Goal: Find specific page/section: Find specific page/section

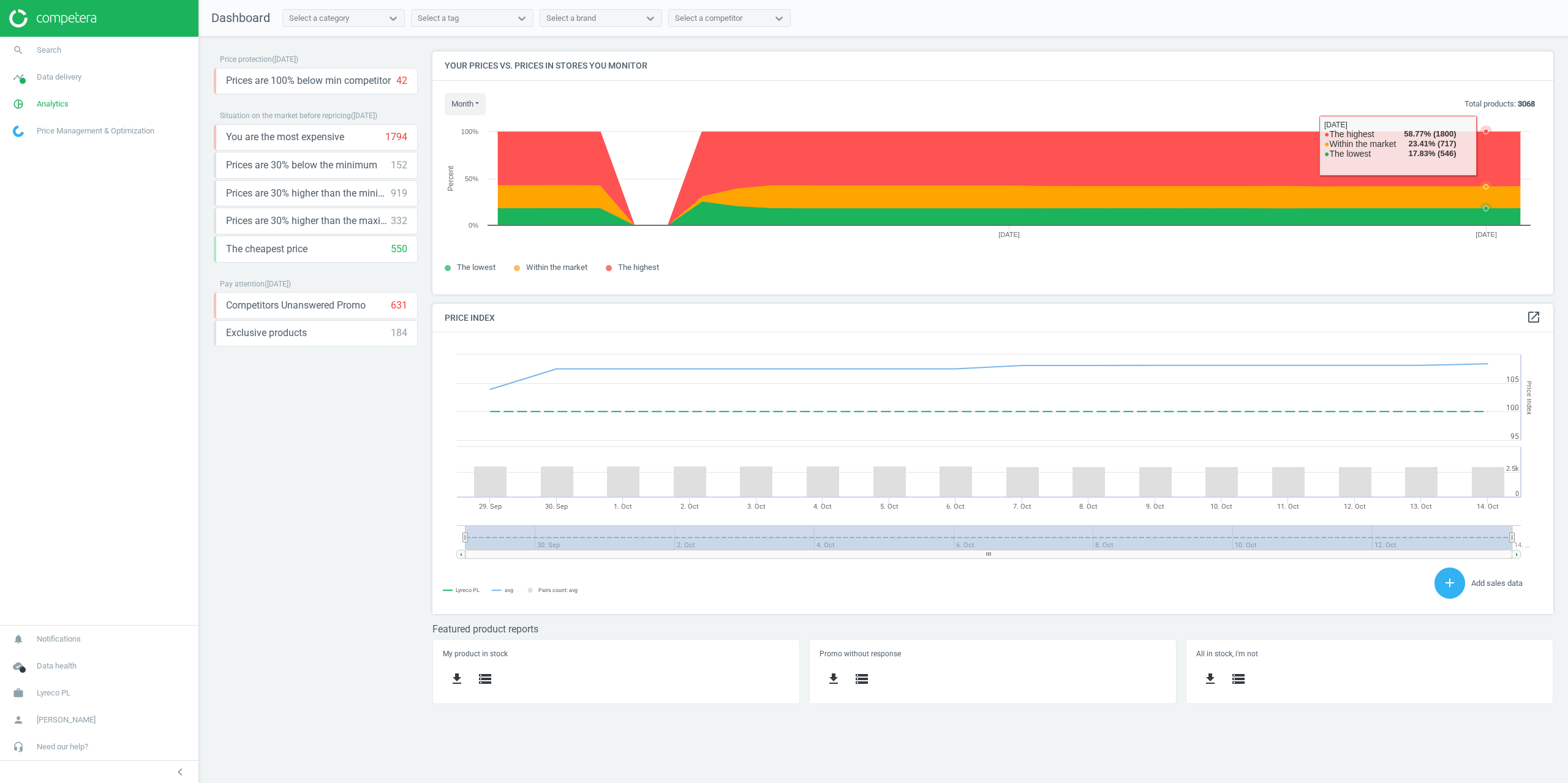
scroll to position [300, 1140]
click at [40, 101] on span "Analytics" at bounding box center [53, 103] width 32 height 11
click at [54, 68] on link "timeline Data delivery" at bounding box center [98, 77] width 198 height 27
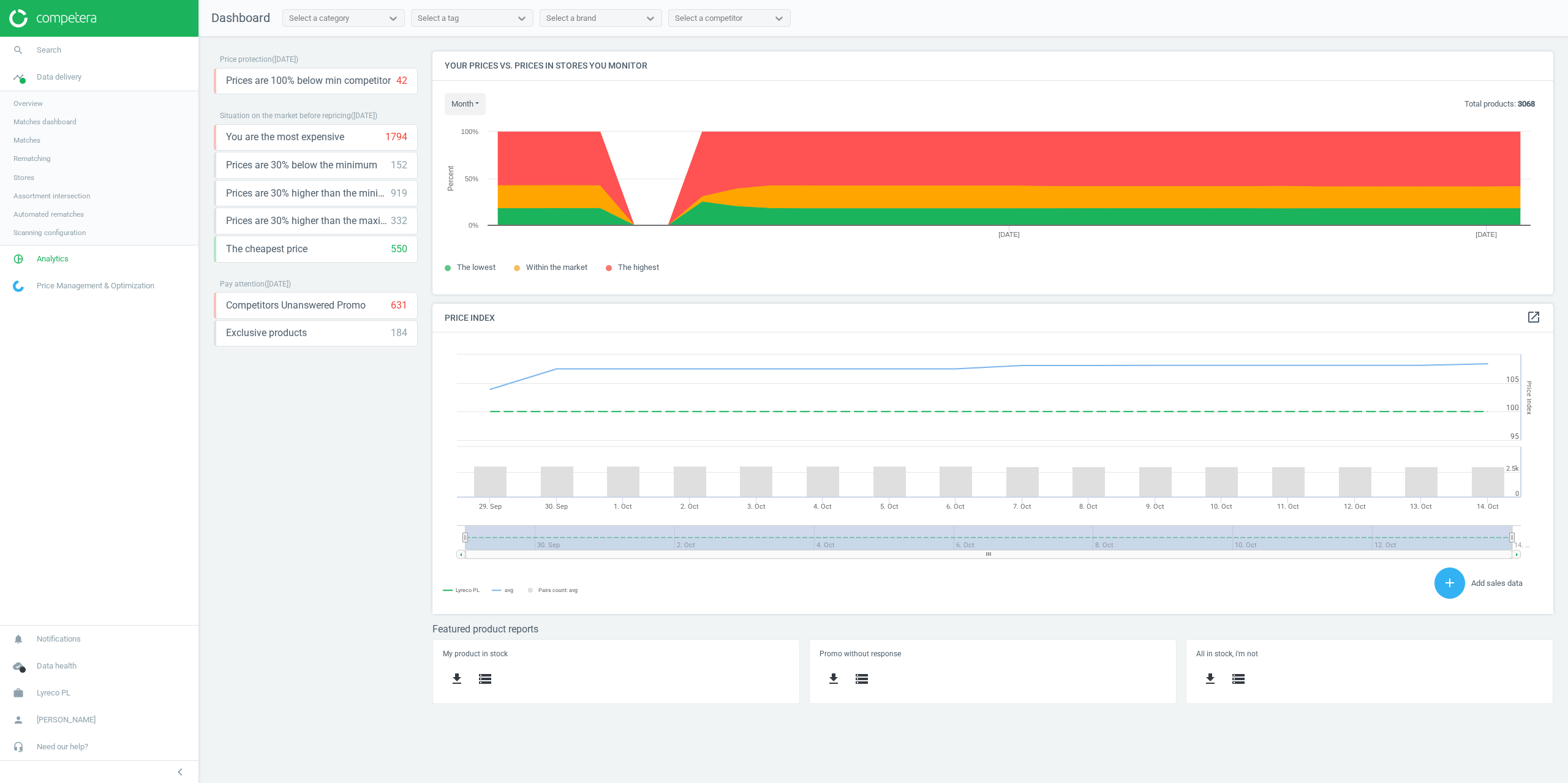
click at [24, 175] on span "Stores" at bounding box center [24, 178] width 21 height 10
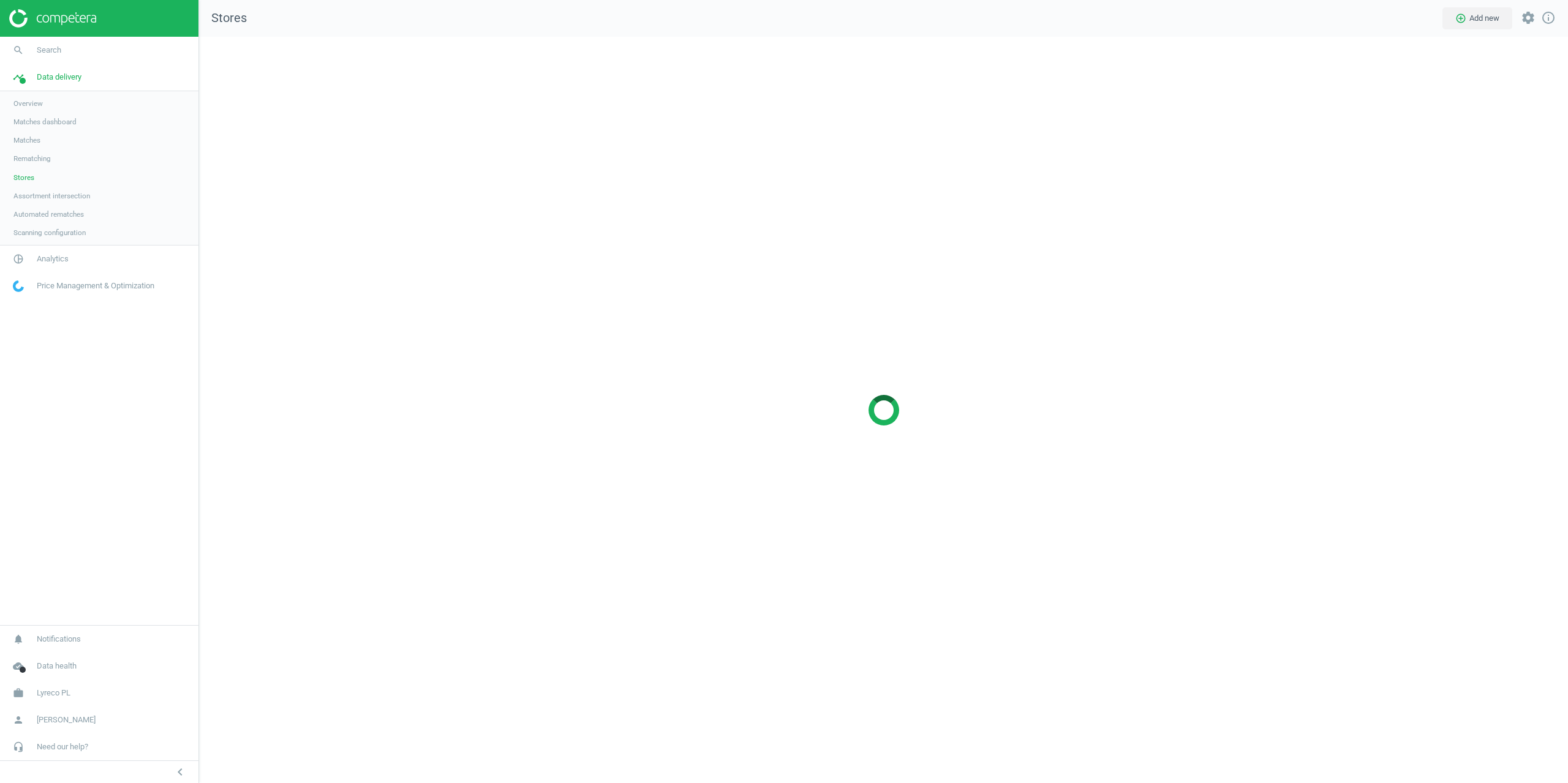
scroll to position [766, 1388]
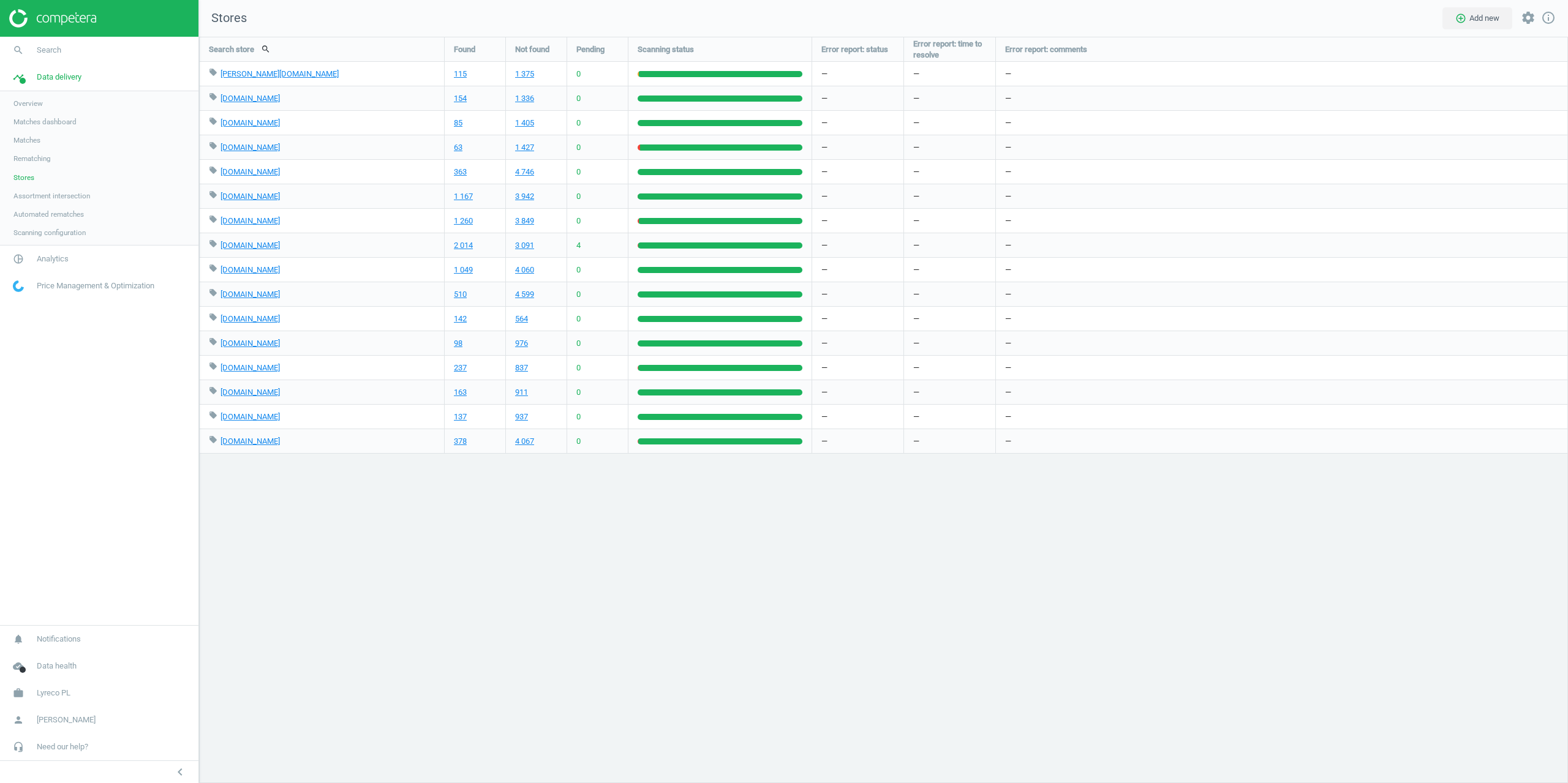
click at [1139, 516] on div "Search store search Found Not found Pending Scanning status Error report: statu…" at bounding box center [883, 410] width 1369 height 746
click at [457, 78] on link "115" at bounding box center [460, 74] width 13 height 11
click at [1230, 566] on div "Search store search Found Not found Pending Scanning status Error report: statu…" at bounding box center [883, 410] width 1369 height 746
click at [39, 45] on span "Search" at bounding box center [49, 50] width 25 height 11
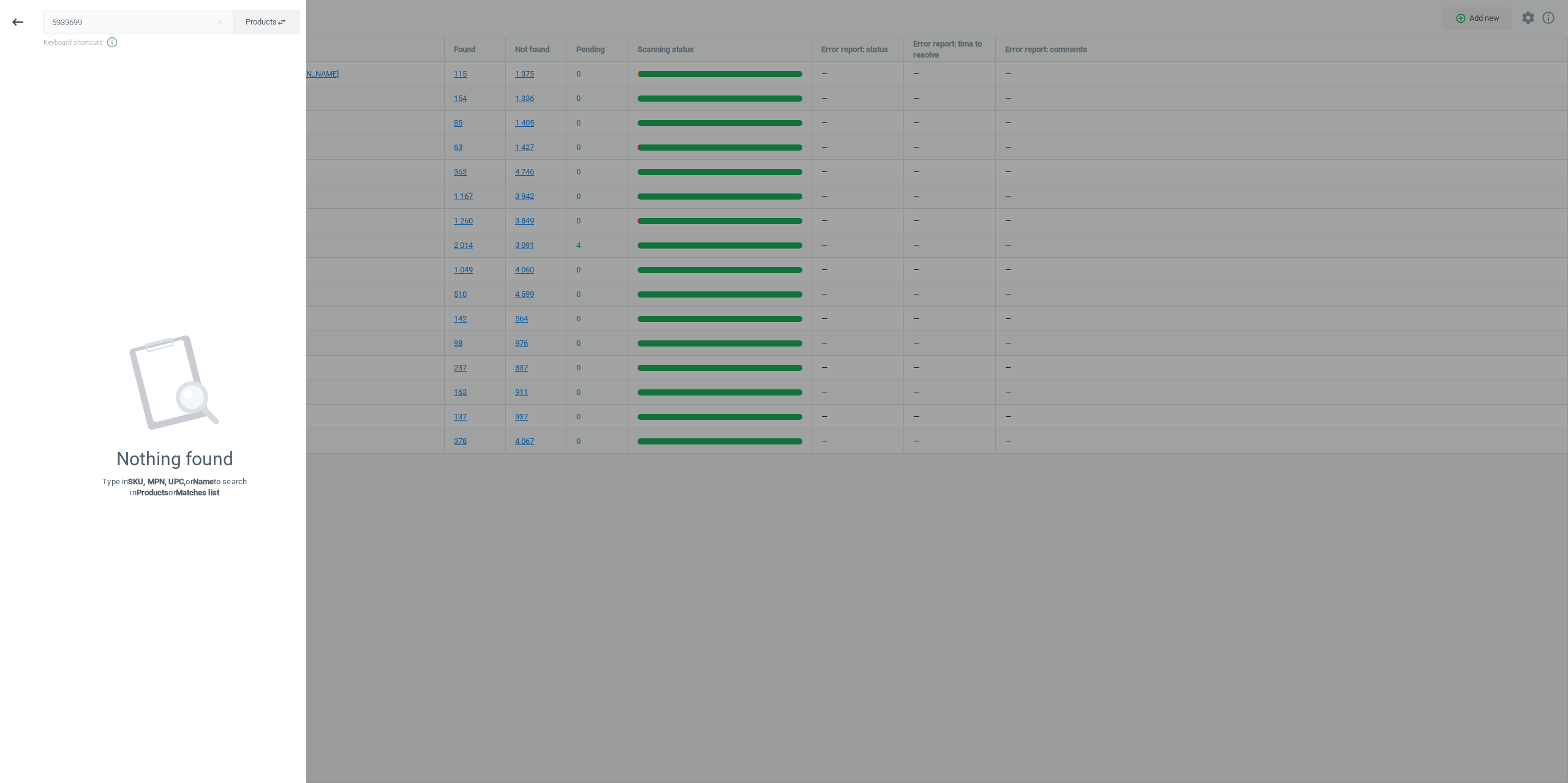
type input "5939699"
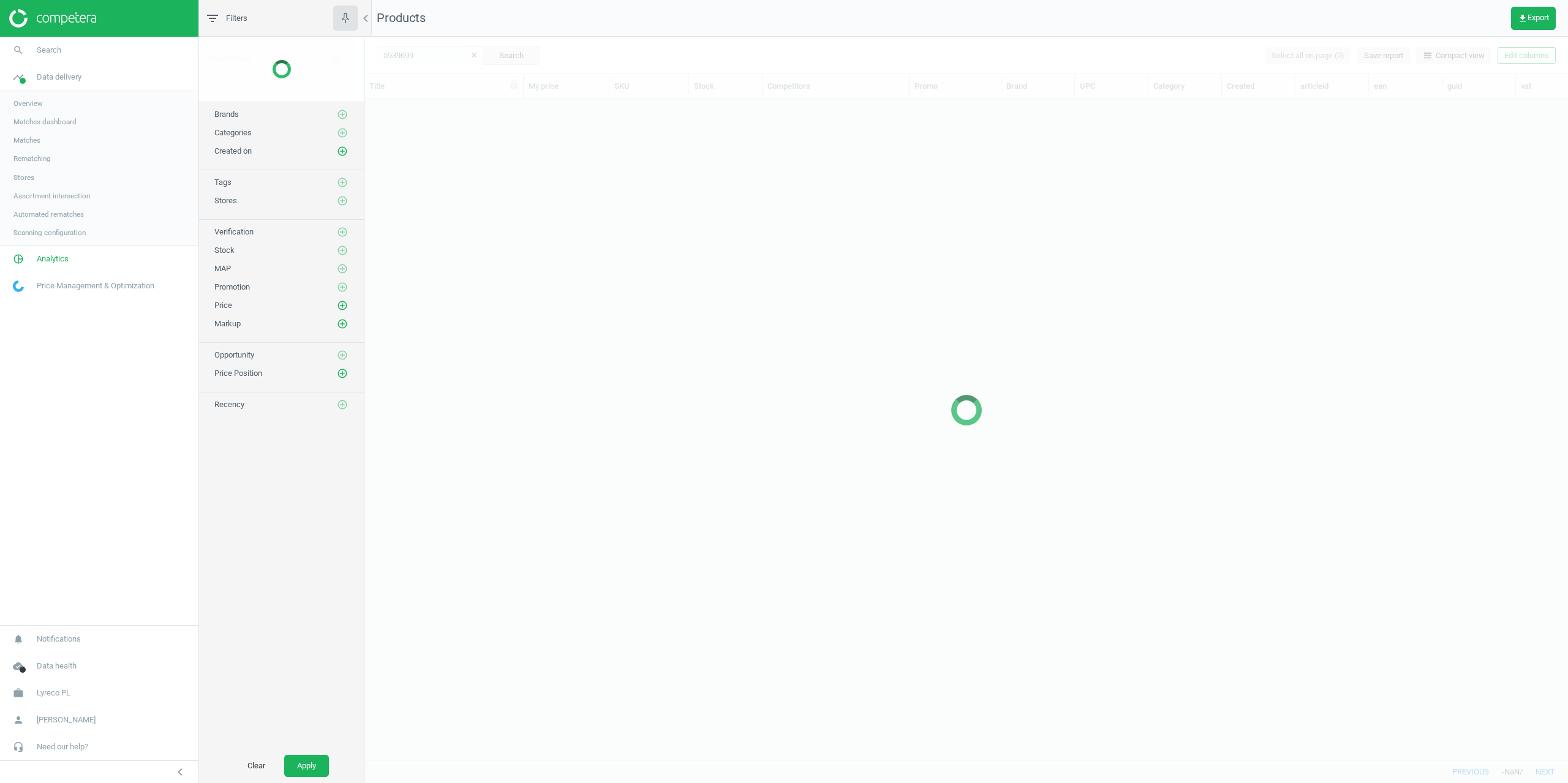
scroll to position [643, 1194]
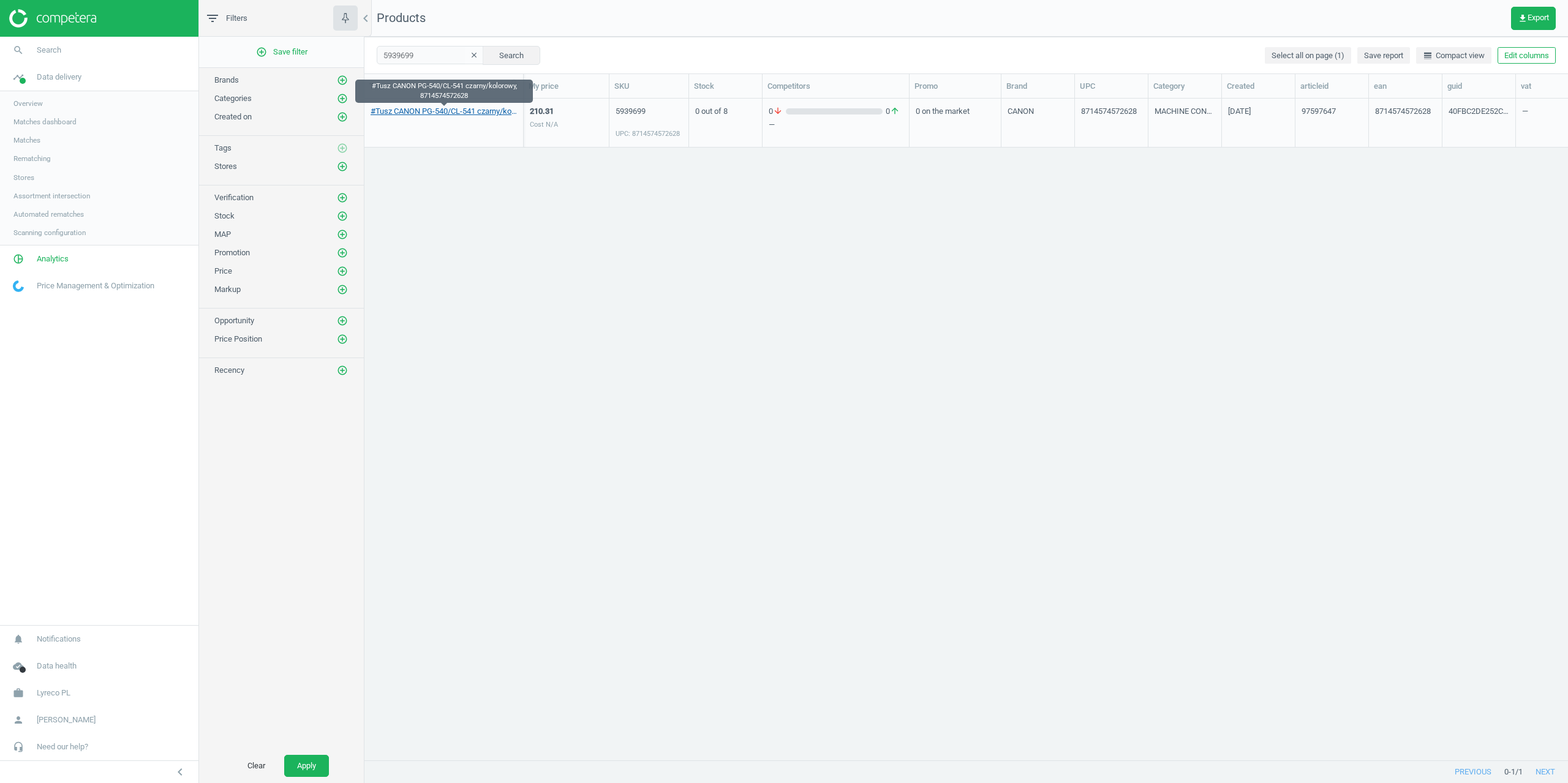
click at [412, 112] on link "#Tusz CANON PG-540/CL-541 czarny/kolorowy, 8714574572628" at bounding box center [443, 111] width 146 height 11
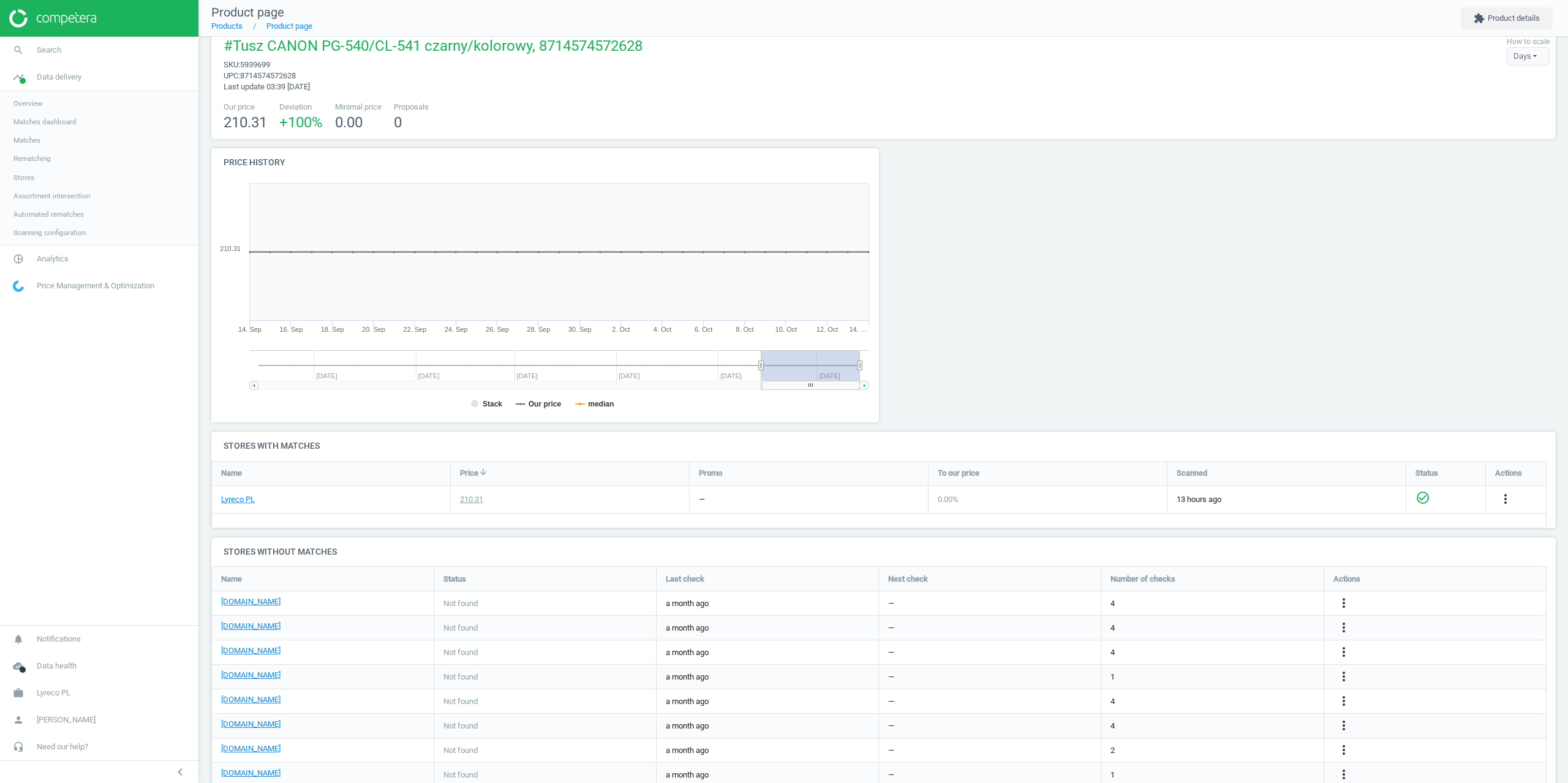
scroll to position [60, 0]
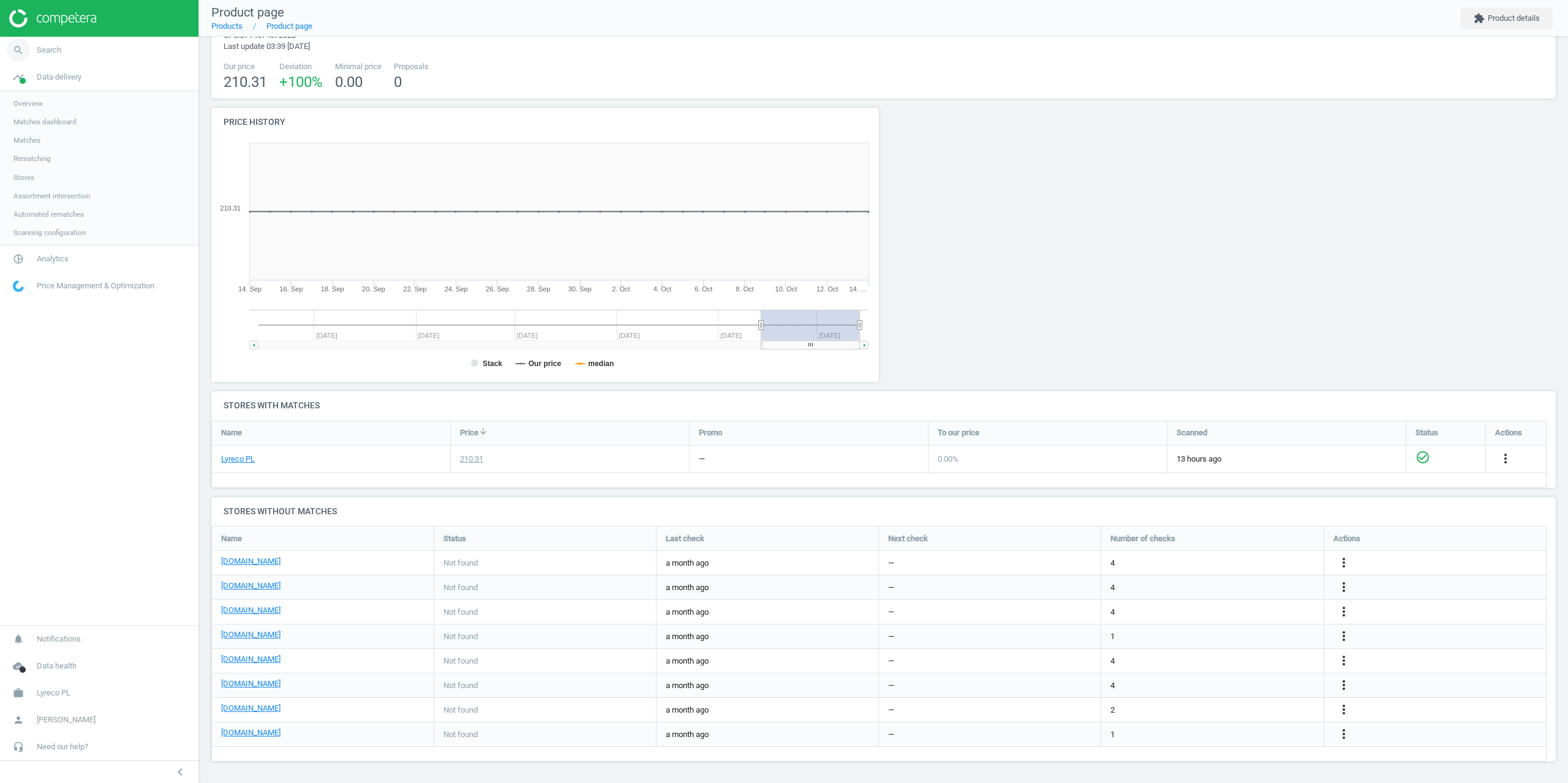
click at [50, 49] on span "Search" at bounding box center [49, 50] width 25 height 11
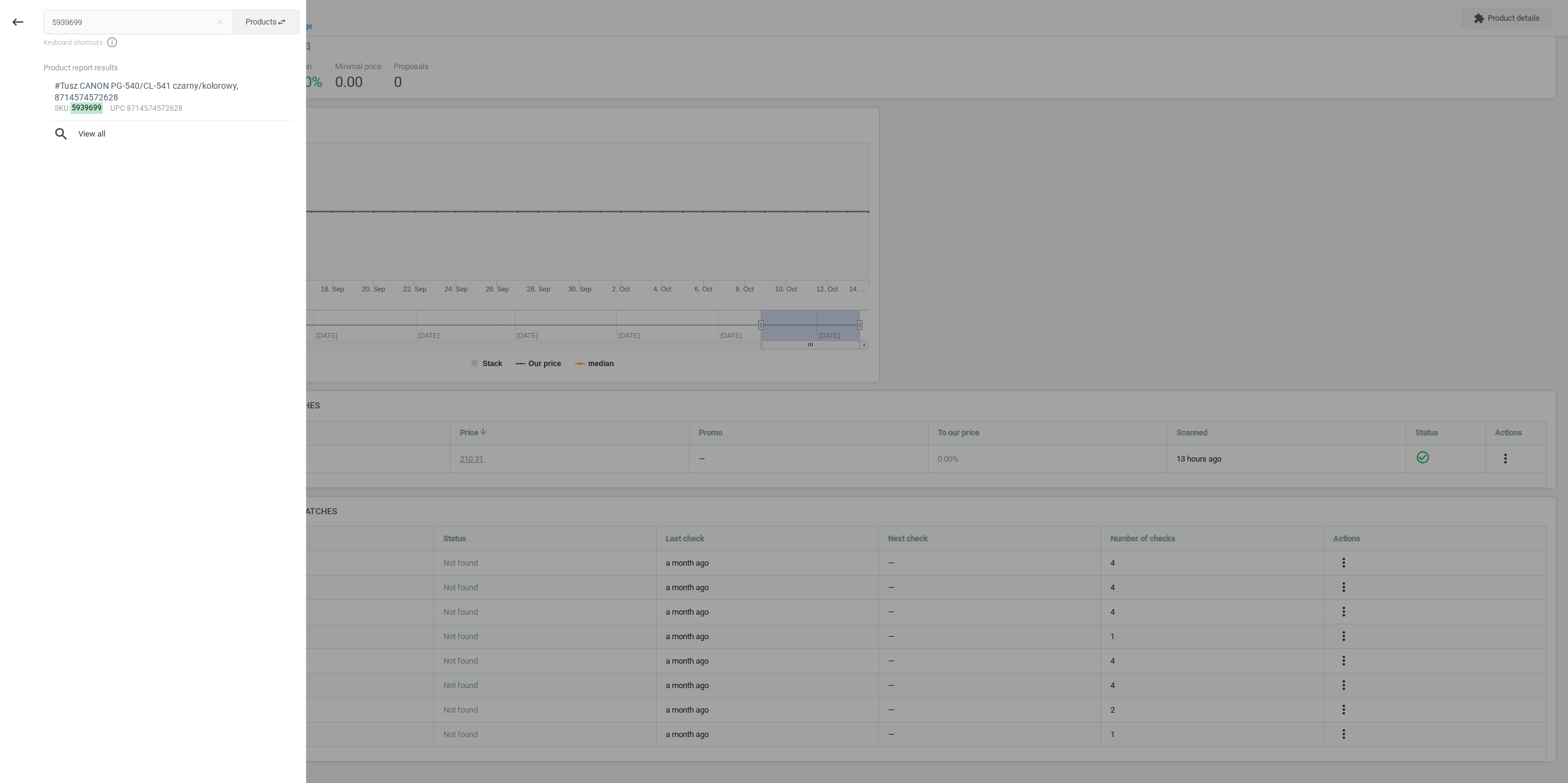
drag, startPoint x: 105, startPoint y: 28, endPoint x: 0, endPoint y: 17, distance: 105.6
click at [0, 20] on div "keyboard_backspace 5939699 close Products swap_horiz Keyboard shortcuts info_ou…" at bounding box center [153, 393] width 306 height 783
type input "13221901"
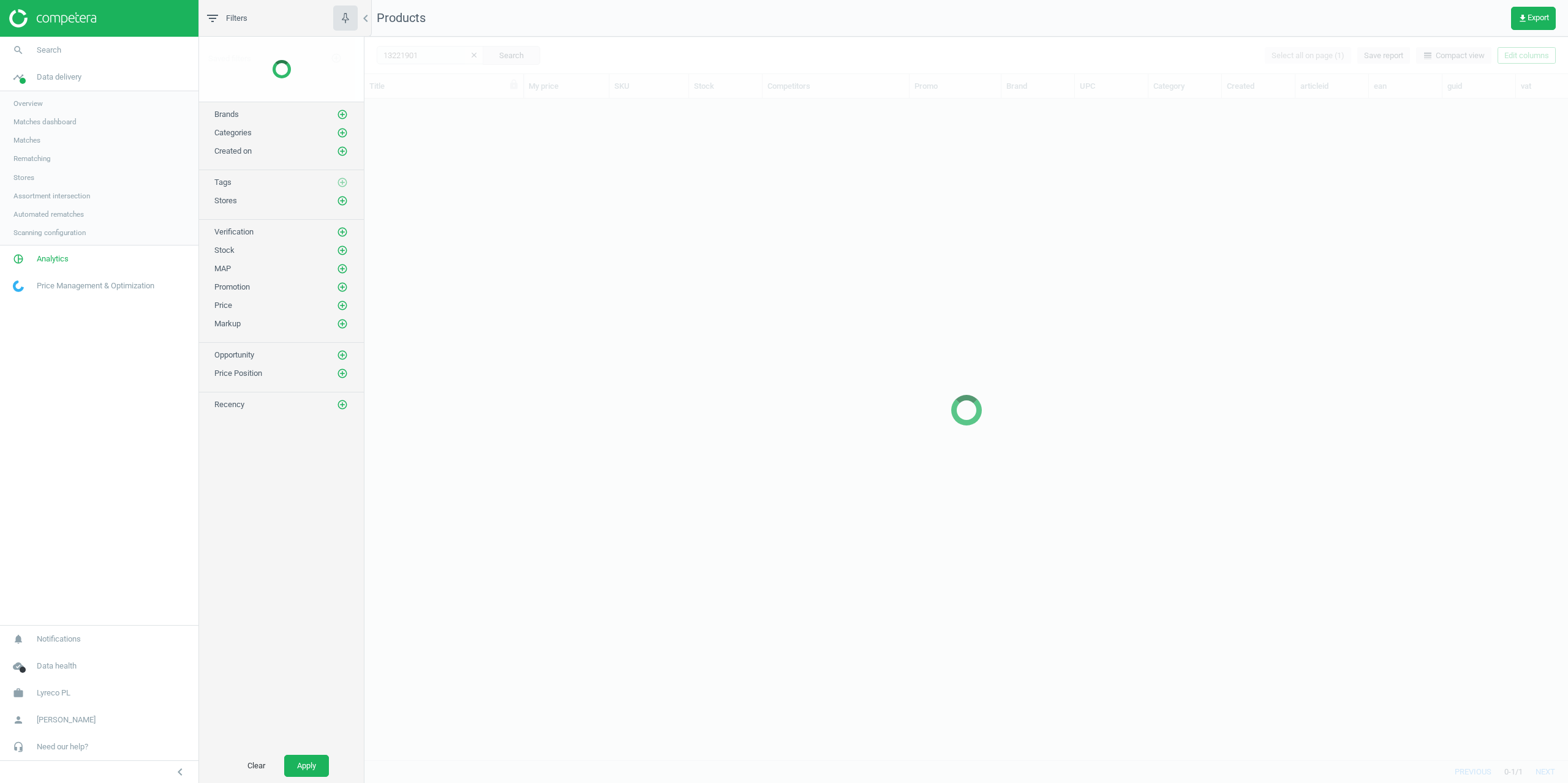
scroll to position [643, 1194]
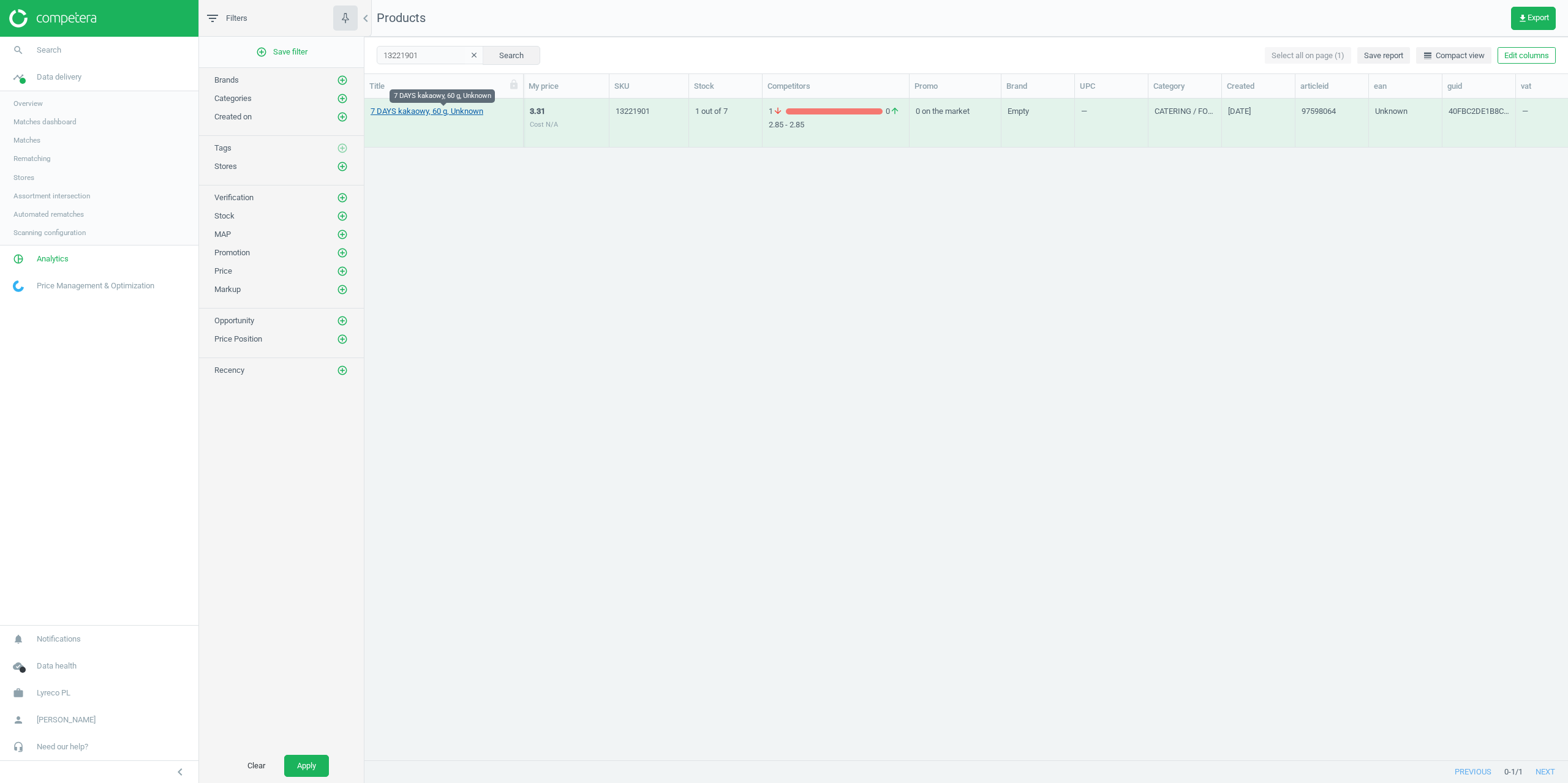
click at [420, 114] on link "7 DAYS kakaowy, 60 g, Unknown" at bounding box center [426, 111] width 112 height 11
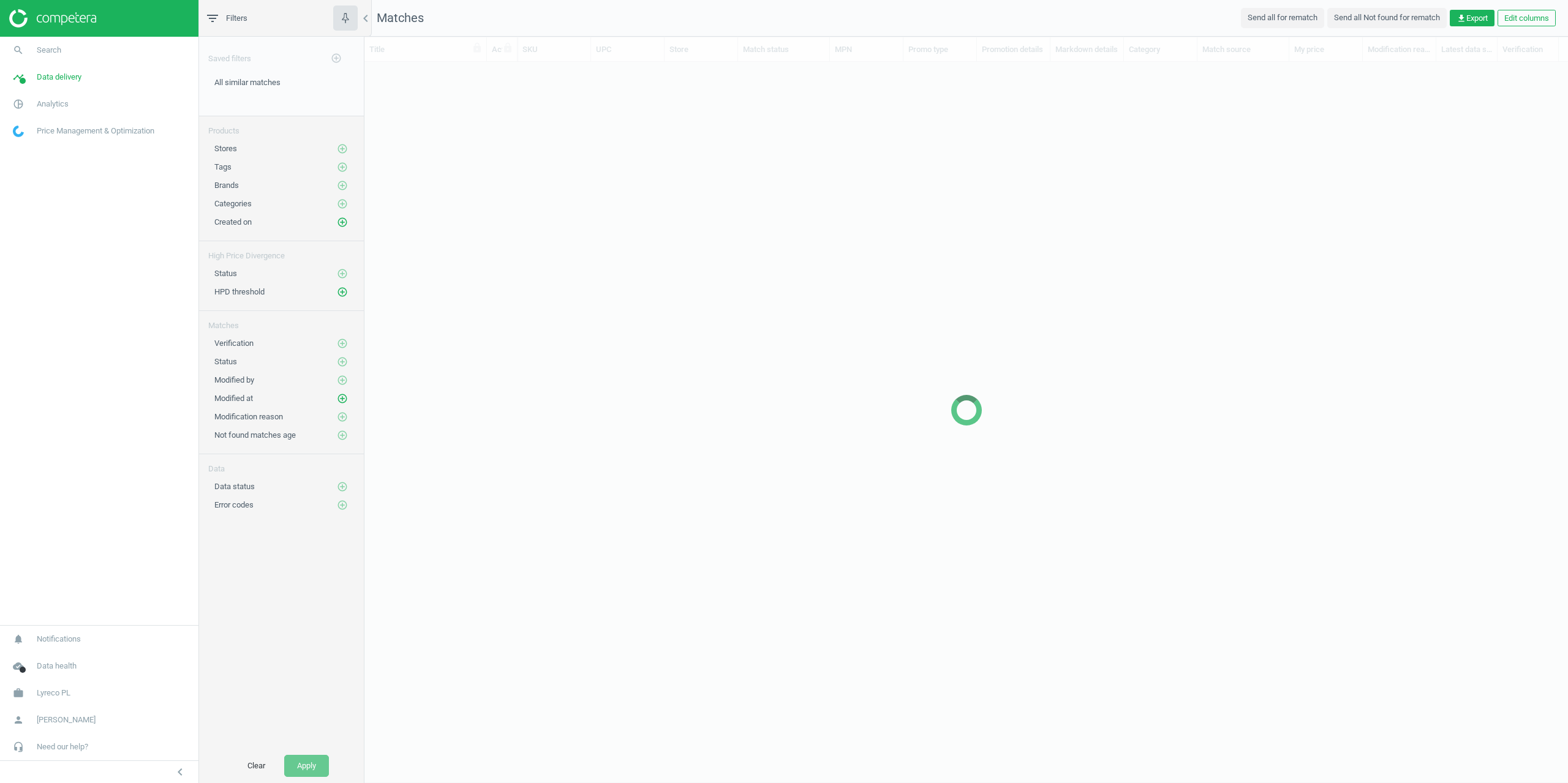
scroll to position [680, 1194]
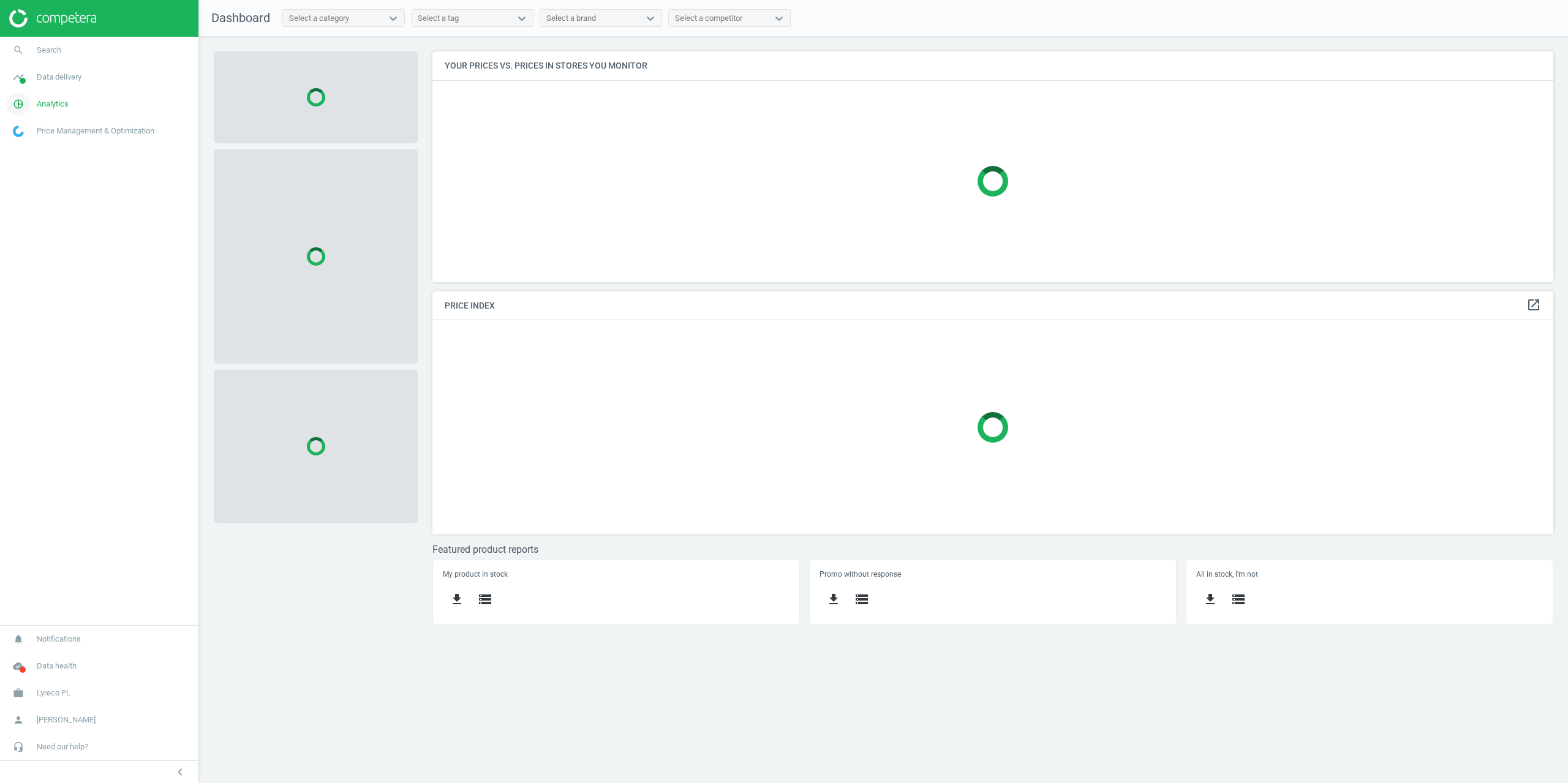
scroll to position [250, 1140]
click at [58, 79] on span "Data delivery" at bounding box center [59, 77] width 45 height 11
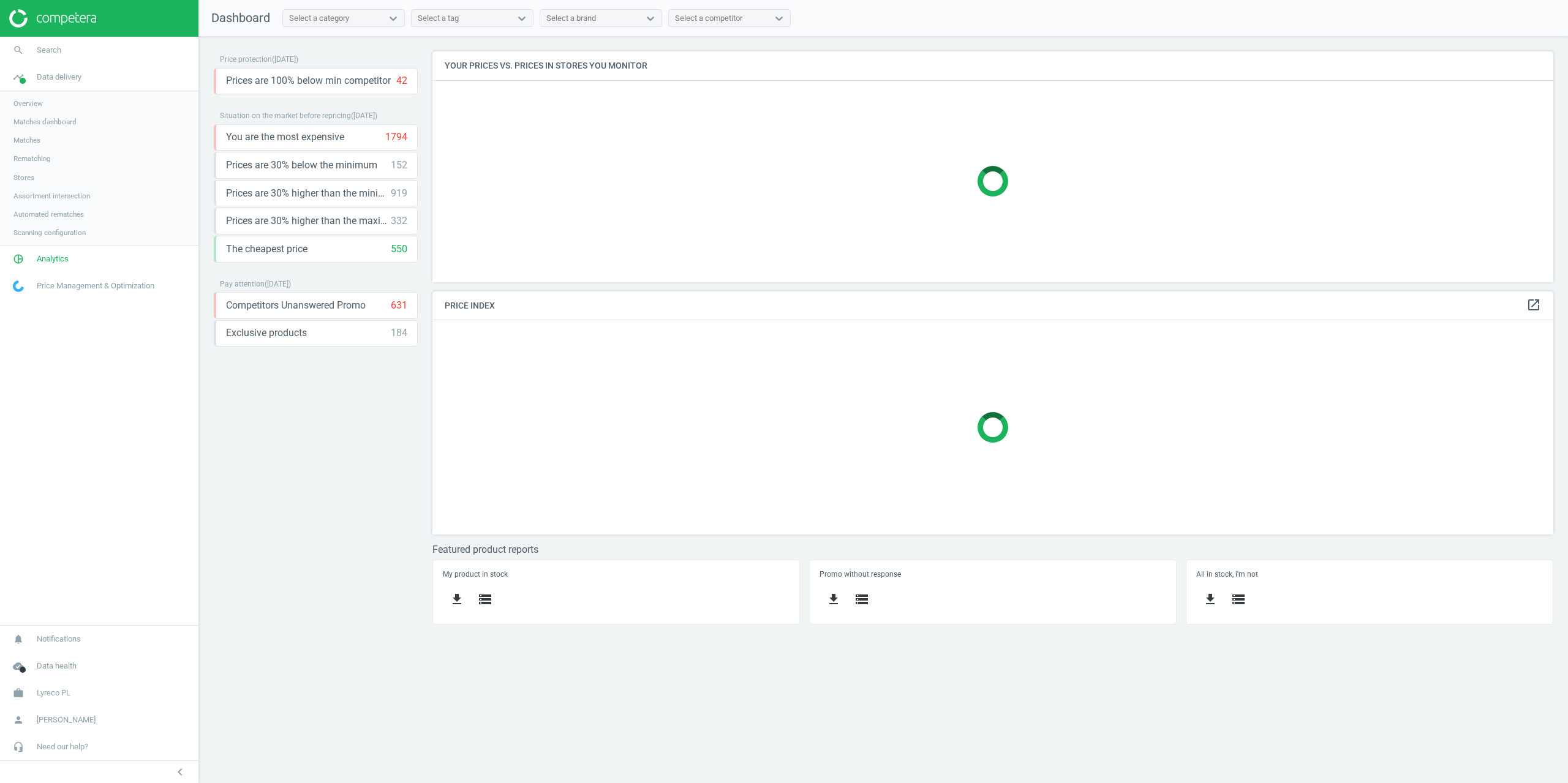
click at [26, 174] on span "Stores" at bounding box center [24, 178] width 21 height 10
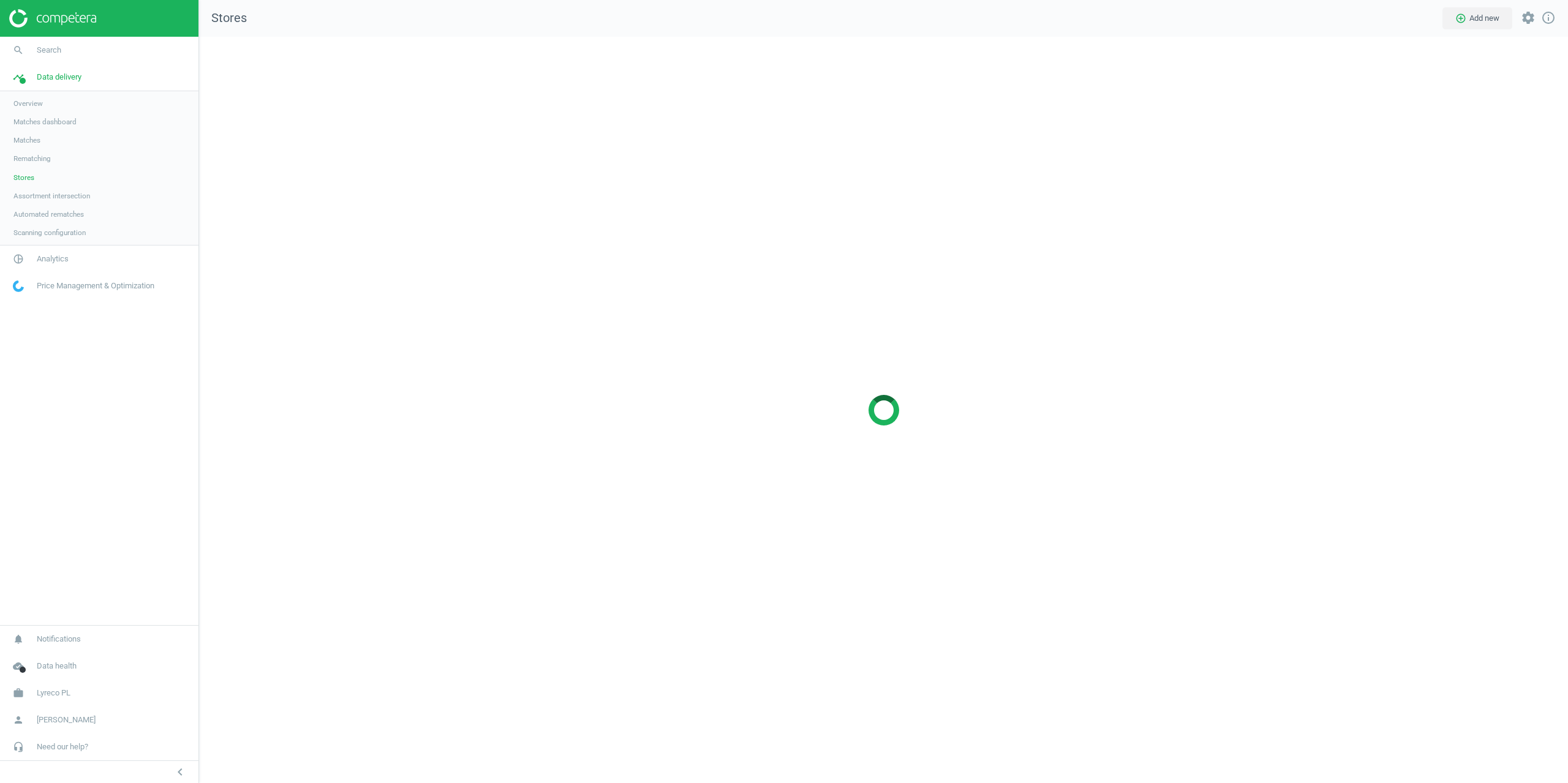
scroll to position [766, 1388]
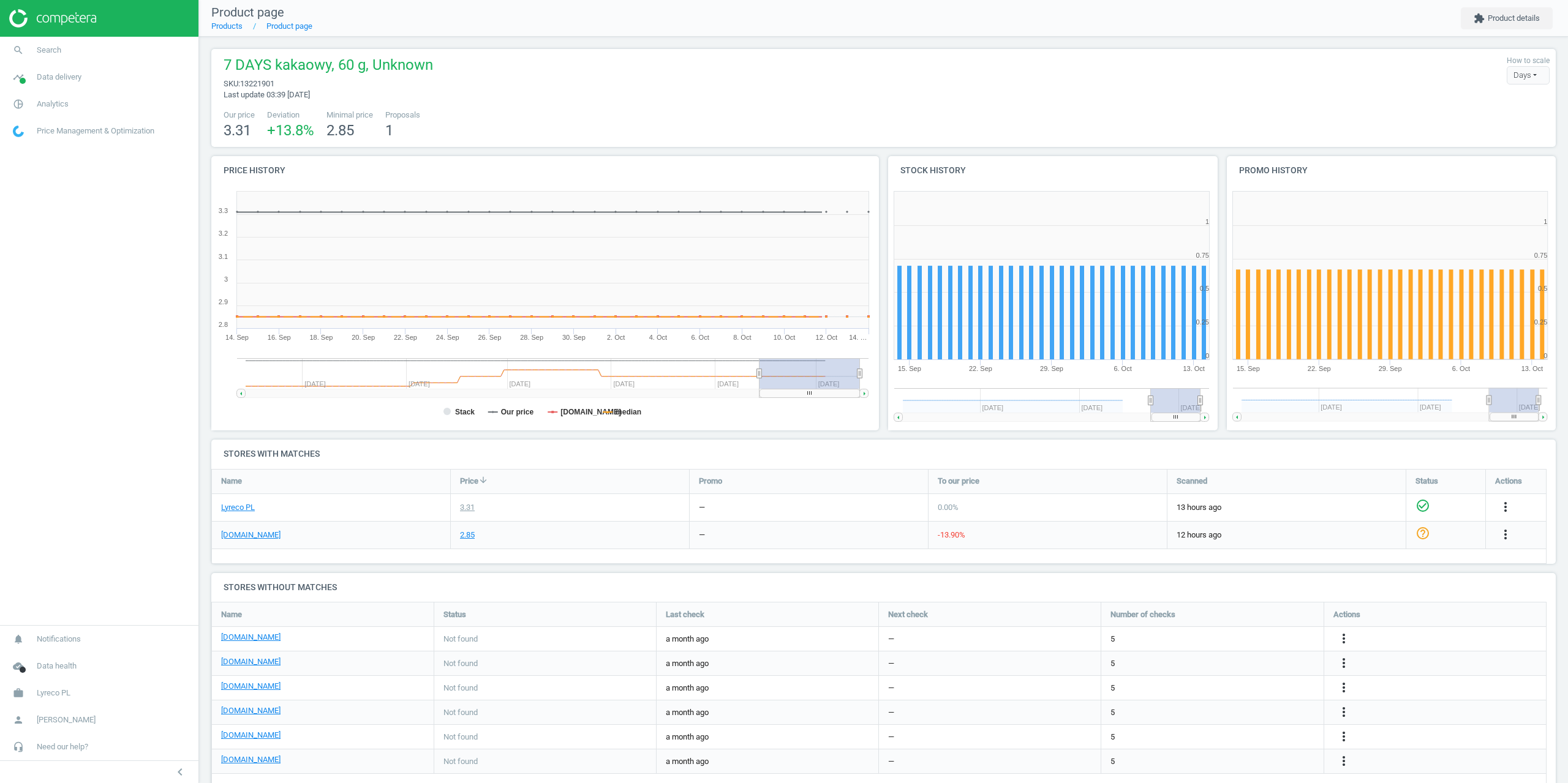
scroll to position [264, 346]
